Goal: Transaction & Acquisition: Purchase product/service

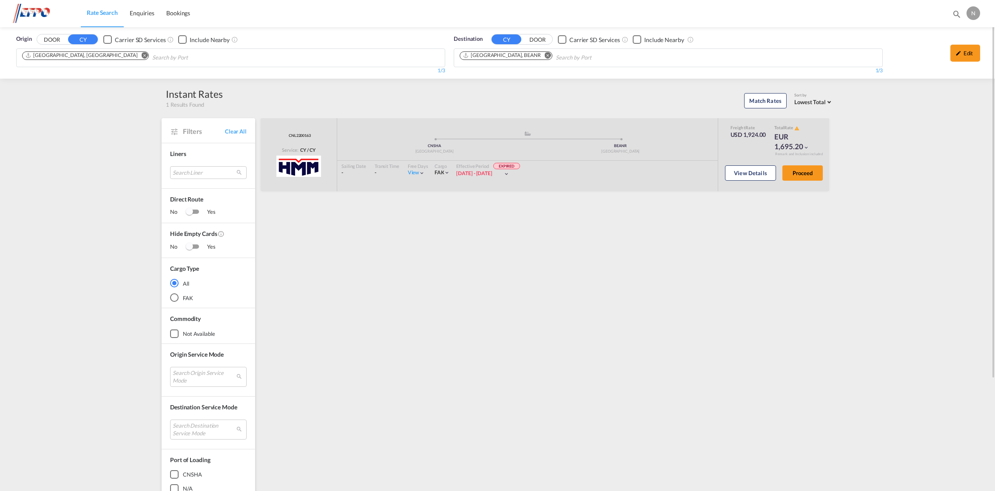
click at [36, 11] on img at bounding box center [41, 13] width 57 height 19
click at [28, 12] on img at bounding box center [41, 13] width 57 height 19
click at [128, 12] on link "Enquiries" at bounding box center [142, 14] width 37 height 28
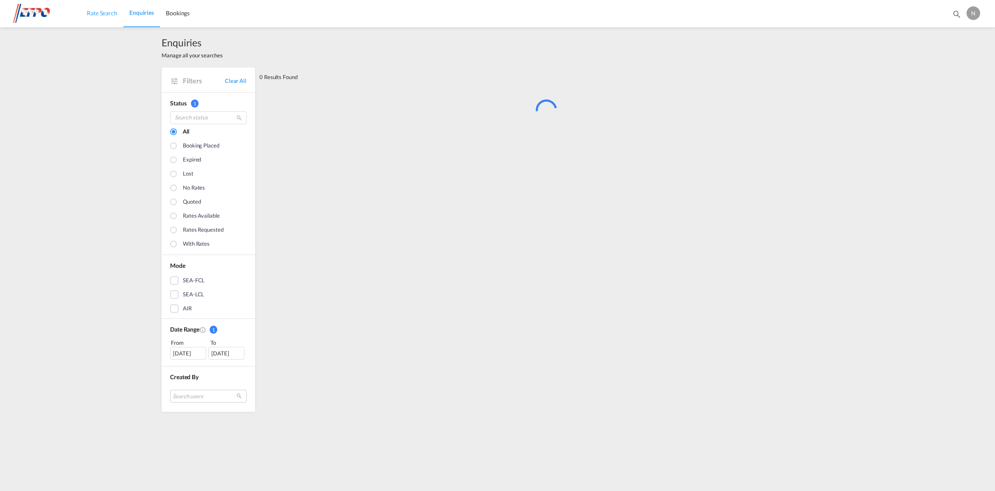
click at [105, 14] on span "Rate Search" at bounding box center [102, 12] width 31 height 7
